Goal: Task Accomplishment & Management: Manage account settings

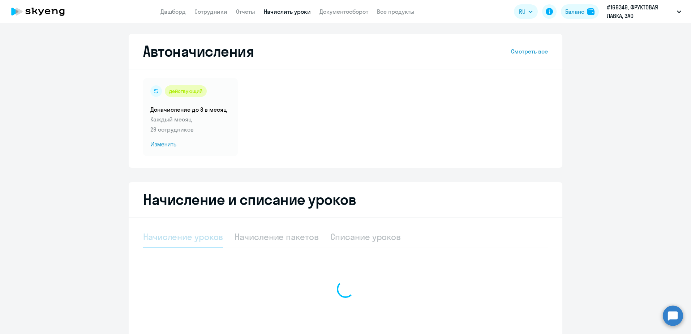
select select "10"
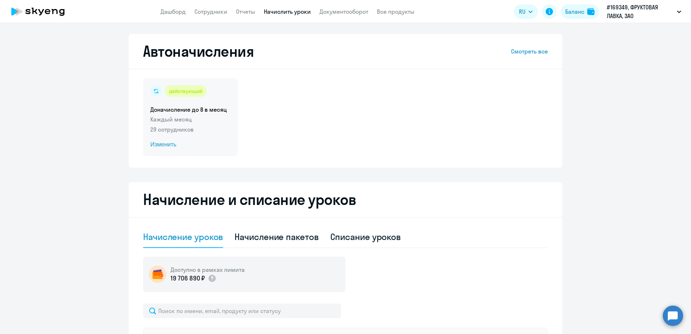
click at [200, 123] on p "Каждый месяц" at bounding box center [190, 119] width 80 height 9
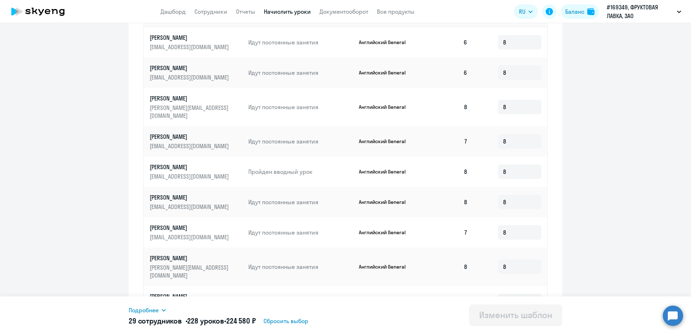
scroll to position [338, 0]
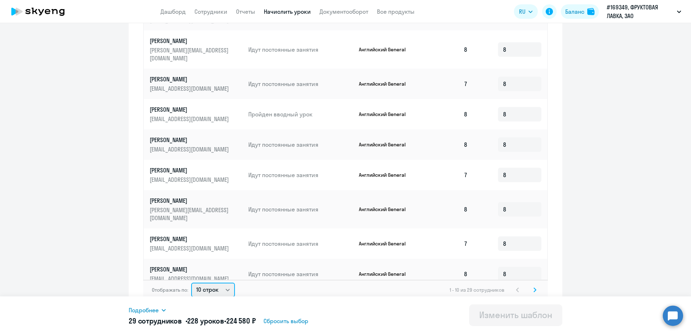
click at [221, 284] on select "10 строк 30 строк 50 строк" at bounding box center [213, 290] width 44 height 14
select select "50"
click at [191, 283] on select "10 строк 30 строк 50 строк" at bounding box center [213, 290] width 44 height 14
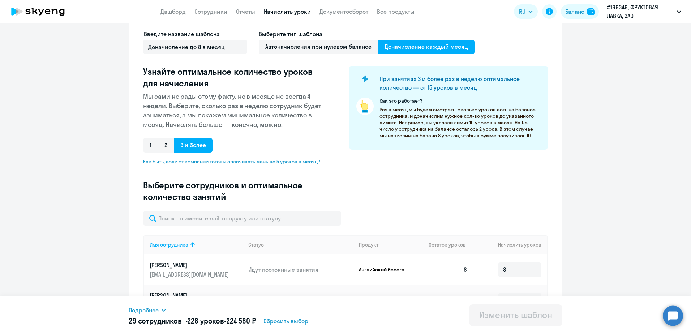
scroll to position [0, 0]
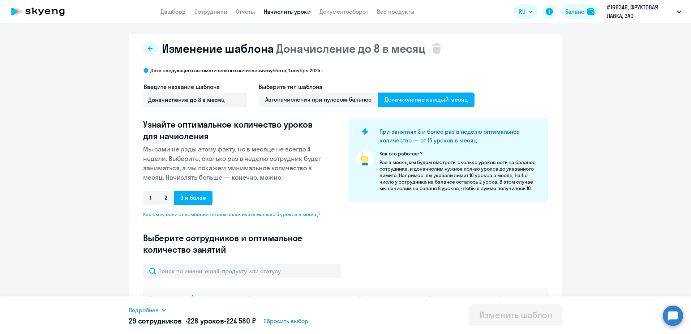
click at [27, 17] on icon at bounding box center [38, 12] width 64 height 18
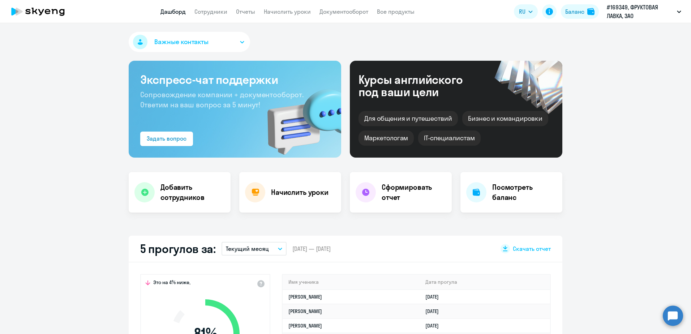
scroll to position [72, 0]
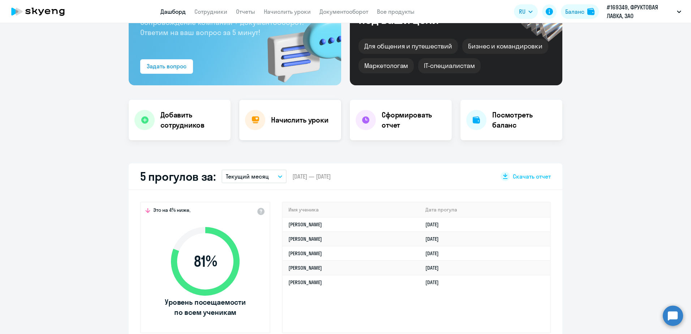
click at [264, 127] on div "Начислить уроки" at bounding box center [290, 120] width 102 height 40
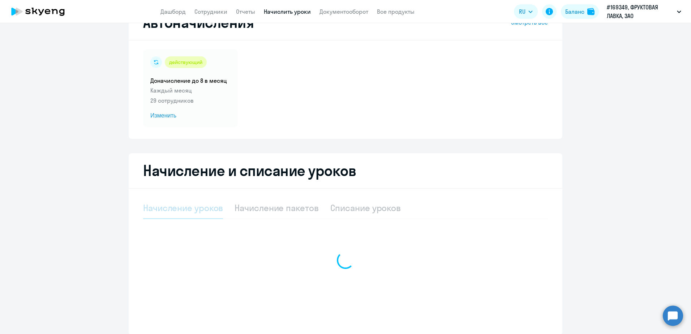
select select "10"
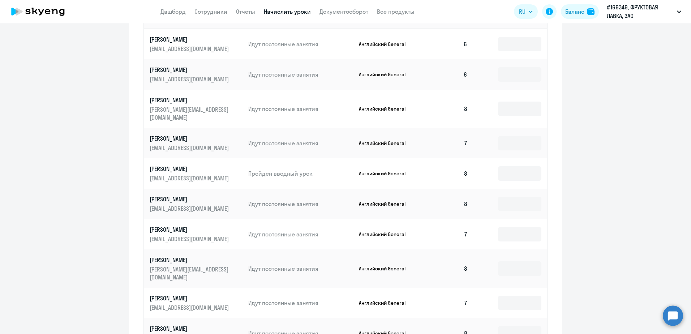
scroll to position [377, 0]
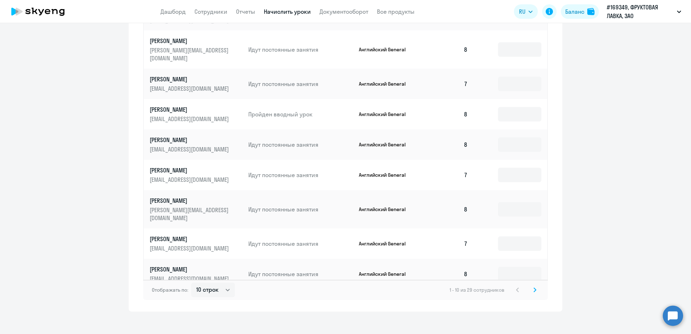
click at [536, 286] on svg-icon at bounding box center [535, 290] width 9 height 9
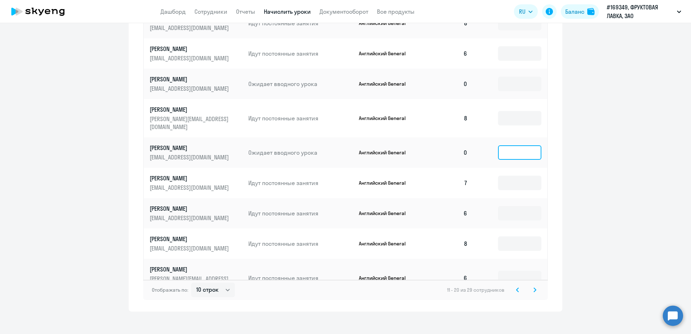
click at [509, 145] on input at bounding box center [519, 152] width 43 height 14
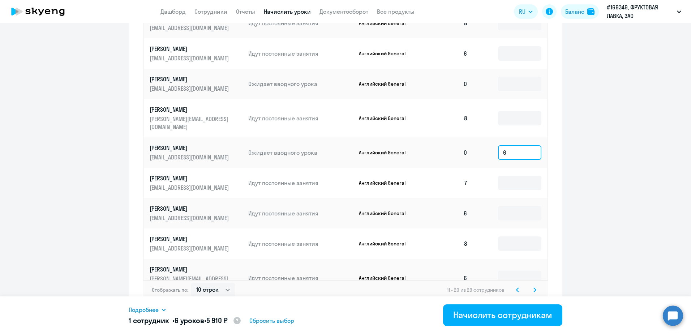
type input "6"
click at [506, 80] on input at bounding box center [519, 84] width 43 height 14
type input "6"
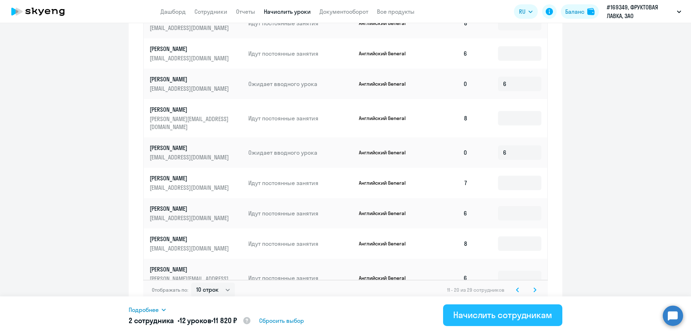
click at [497, 314] on div "Начислить сотрудникам" at bounding box center [502, 315] width 99 height 12
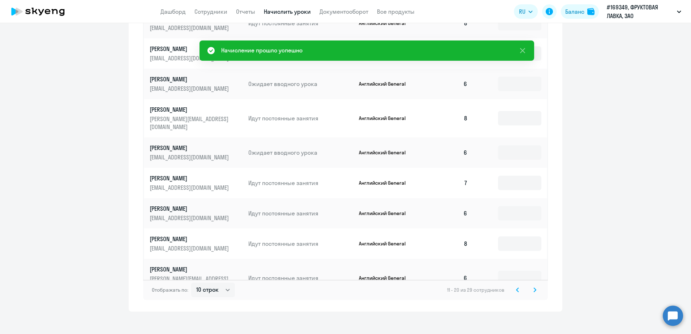
click at [536, 286] on svg-icon at bounding box center [535, 290] width 9 height 9
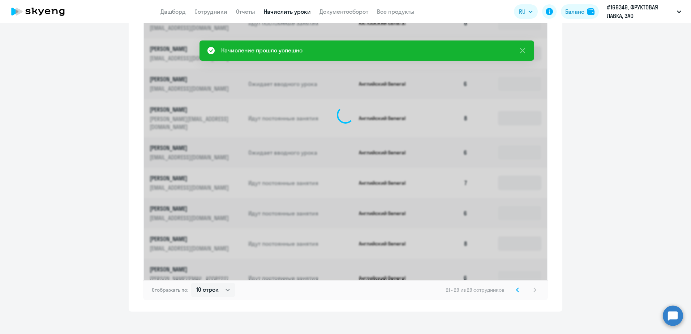
scroll to position [347, 0]
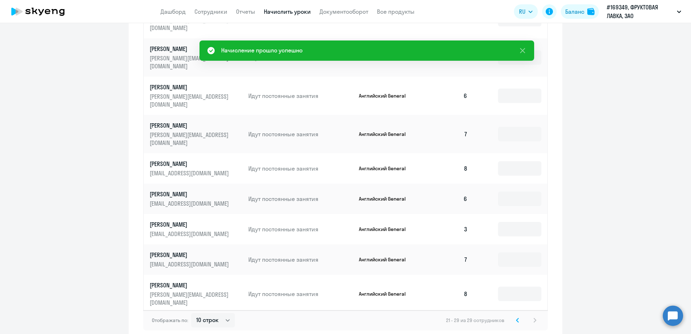
click at [516, 318] on icon at bounding box center [517, 320] width 3 height 5
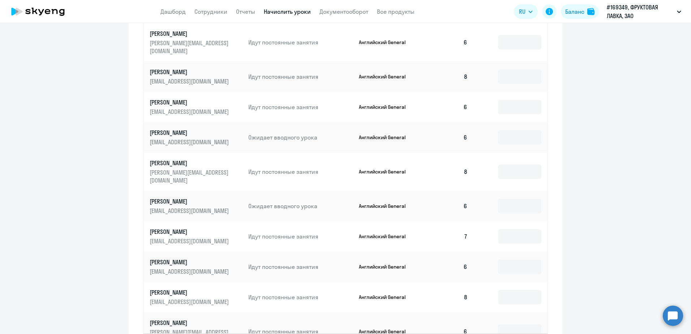
scroll to position [377, 0]
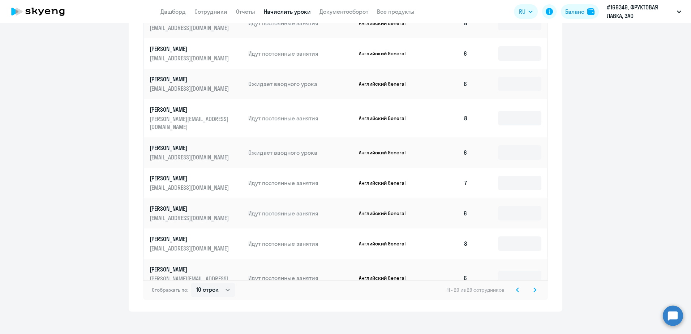
click at [517, 288] on icon at bounding box center [518, 290] width 2 height 4
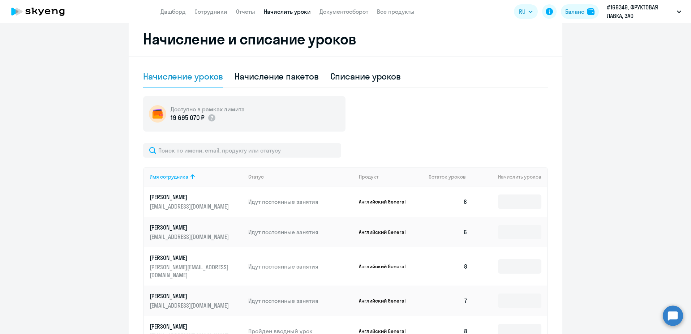
scroll to position [0, 0]
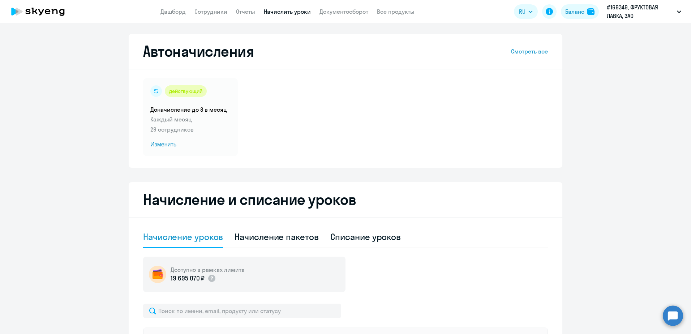
click at [39, 18] on icon at bounding box center [38, 12] width 64 height 18
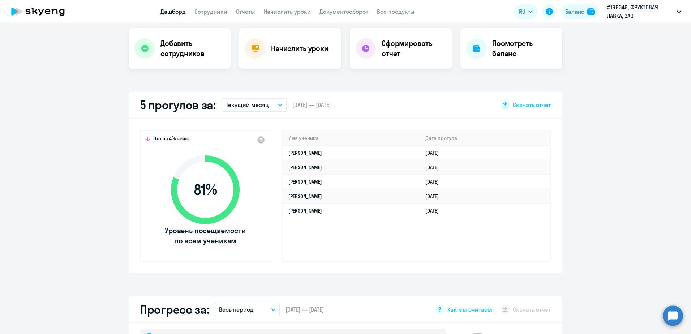
scroll to position [145, 0]
select select "30"
drag, startPoint x: 274, startPoint y: 196, endPoint x: 338, endPoint y: 193, distance: 64.0
click at [338, 193] on div "Это на 4% ниже, 81 % Уровень посещаемости по всем ученикам Имя ученика [PERSON_…" at bounding box center [346, 195] width 434 height 155
drag, startPoint x: 338, startPoint y: 193, endPoint x: 358, endPoint y: 243, distance: 53.5
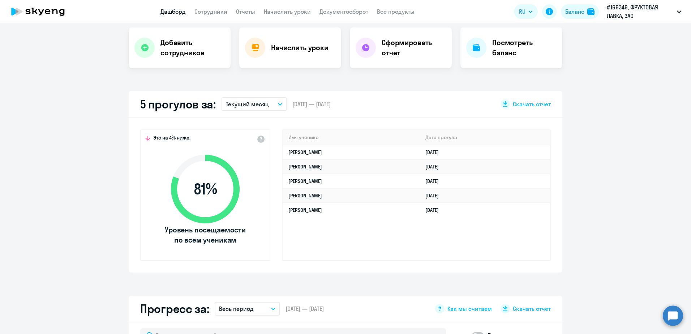
click at [358, 243] on div "Имя ученика [PERSON_NAME] прогула [PERSON_NAME] [DATE] [PERSON_NAME] [DATE] [PE…" at bounding box center [416, 195] width 269 height 132
click at [343, 199] on td "[PERSON_NAME]" at bounding box center [351, 195] width 137 height 14
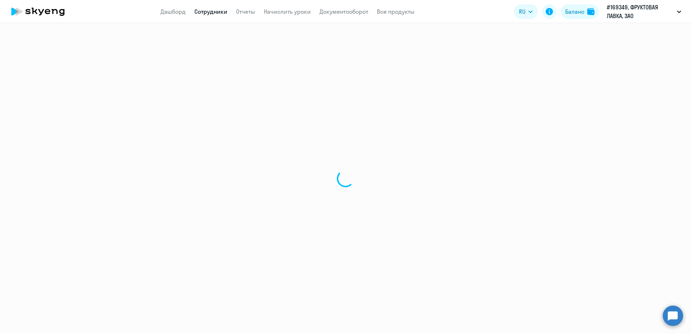
select select "english"
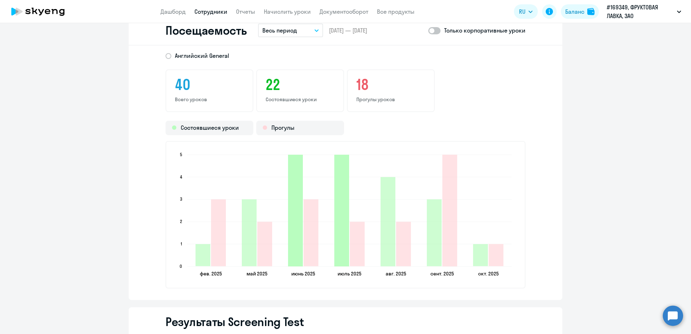
scroll to position [831, 0]
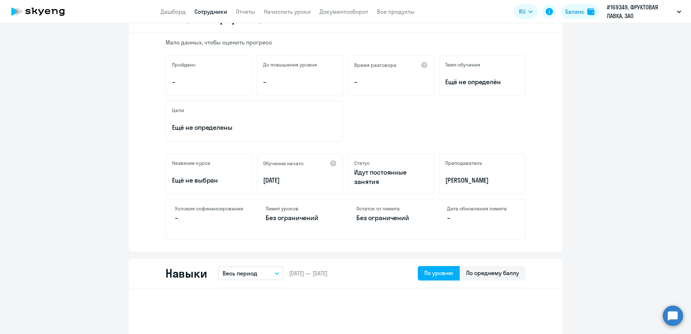
scroll to position [0, 0]
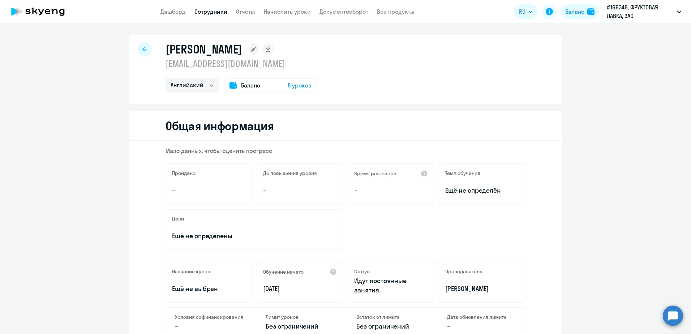
click at [142, 49] on icon at bounding box center [144, 49] width 5 height 5
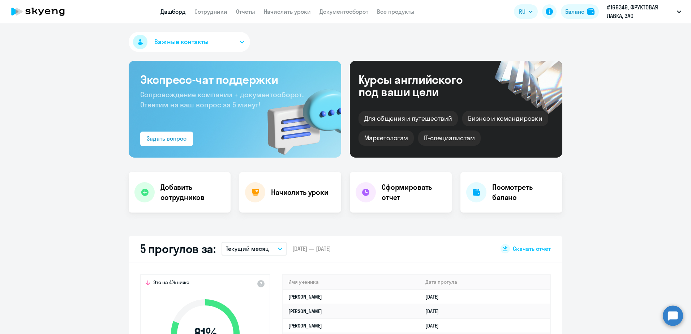
select select "30"
click at [274, 194] on h4 "Начислить уроки" at bounding box center [299, 192] width 57 height 10
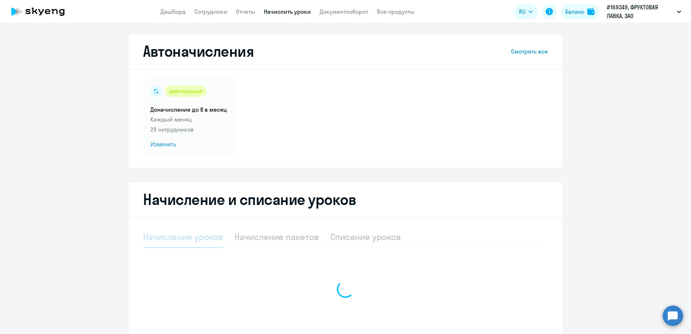
select select "10"
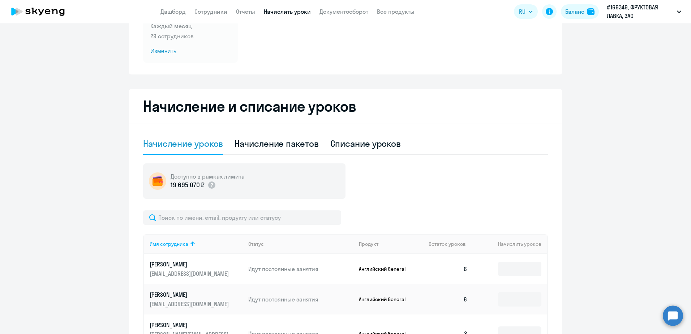
scroll to position [52, 0]
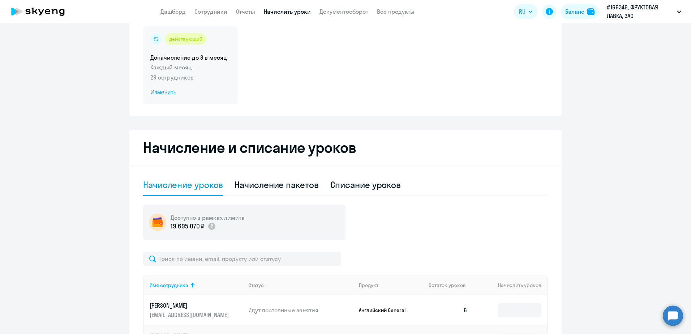
click at [200, 69] on p "Каждый месяц" at bounding box center [190, 67] width 80 height 9
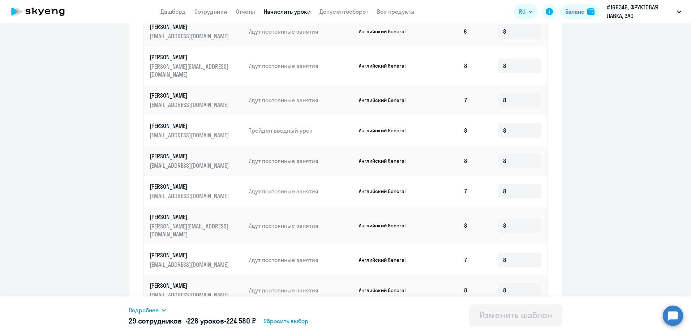
scroll to position [338, 0]
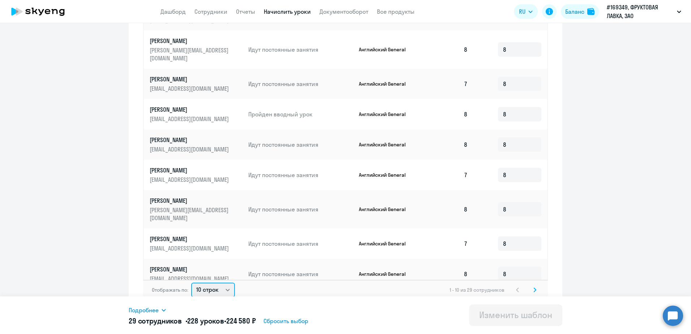
click at [225, 283] on select "10 строк 30 строк 50 строк" at bounding box center [213, 290] width 44 height 14
select select "50"
click at [191, 283] on select "10 строк 30 строк 50 строк" at bounding box center [213, 290] width 44 height 14
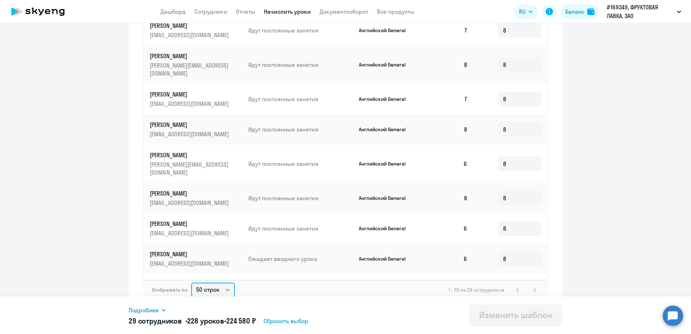
scroll to position [181, 0]
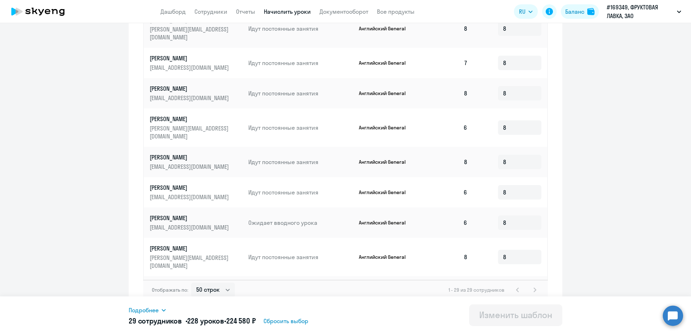
click at [191, 184] on p "[PERSON_NAME]" at bounding box center [190, 188] width 81 height 8
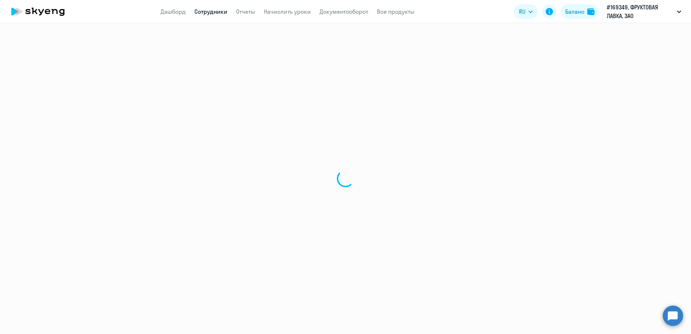
select select "english"
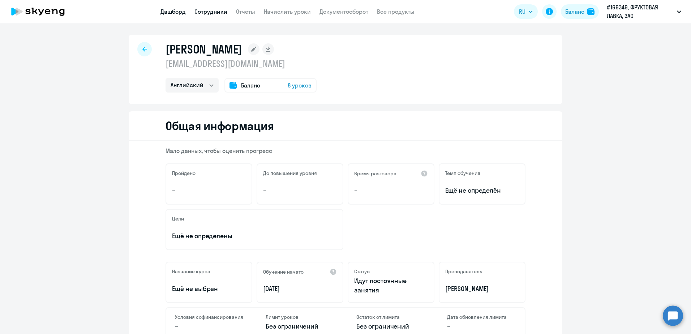
click at [173, 13] on link "Дашборд" at bounding box center [172, 11] width 25 height 7
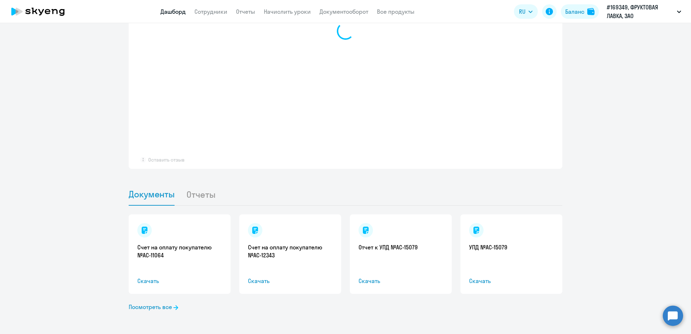
scroll to position [584, 0]
select select "30"
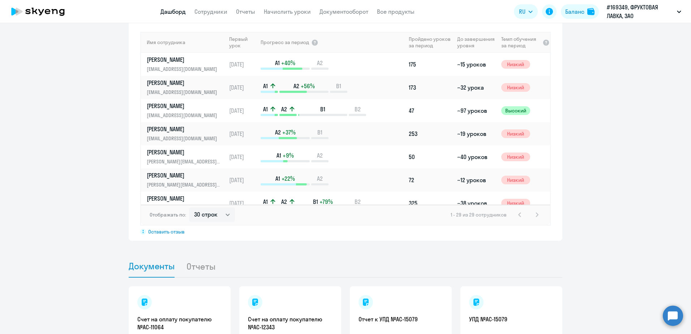
scroll to position [440, 0]
